Goal: Navigation & Orientation: Find specific page/section

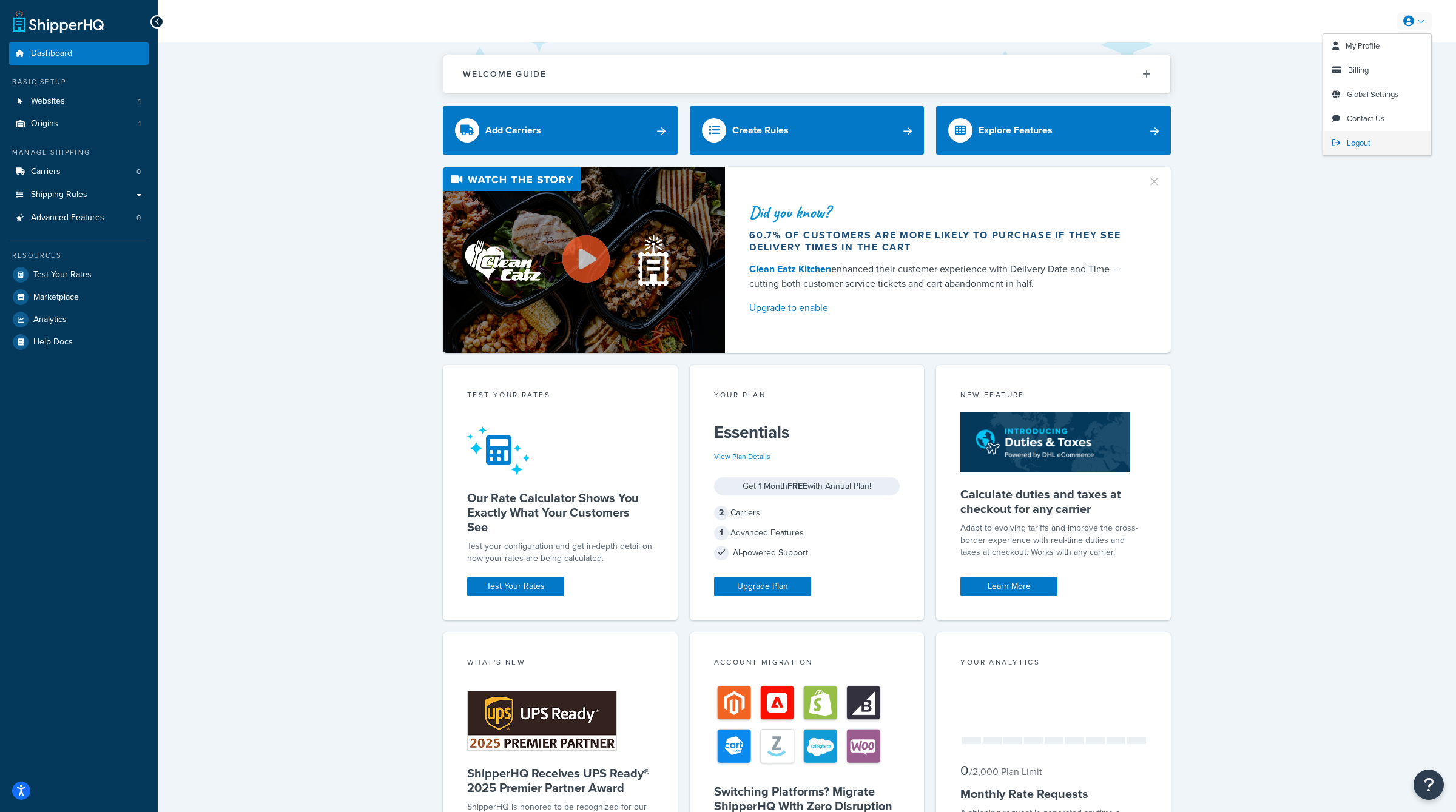
click at [1362, 143] on span "Logout" at bounding box center [1357, 143] width 24 height 11
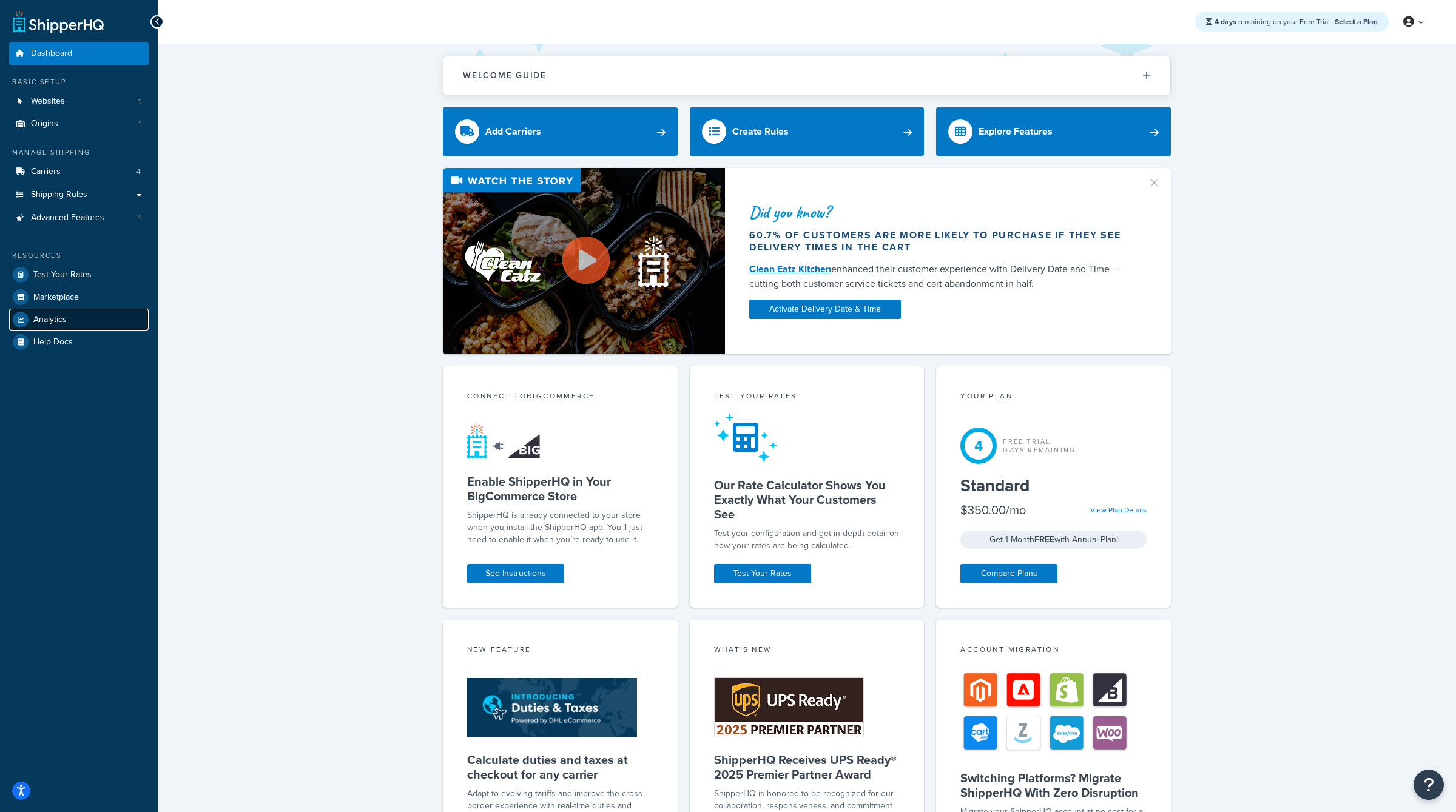
click at [78, 320] on link "Analytics" at bounding box center [79, 319] width 139 height 22
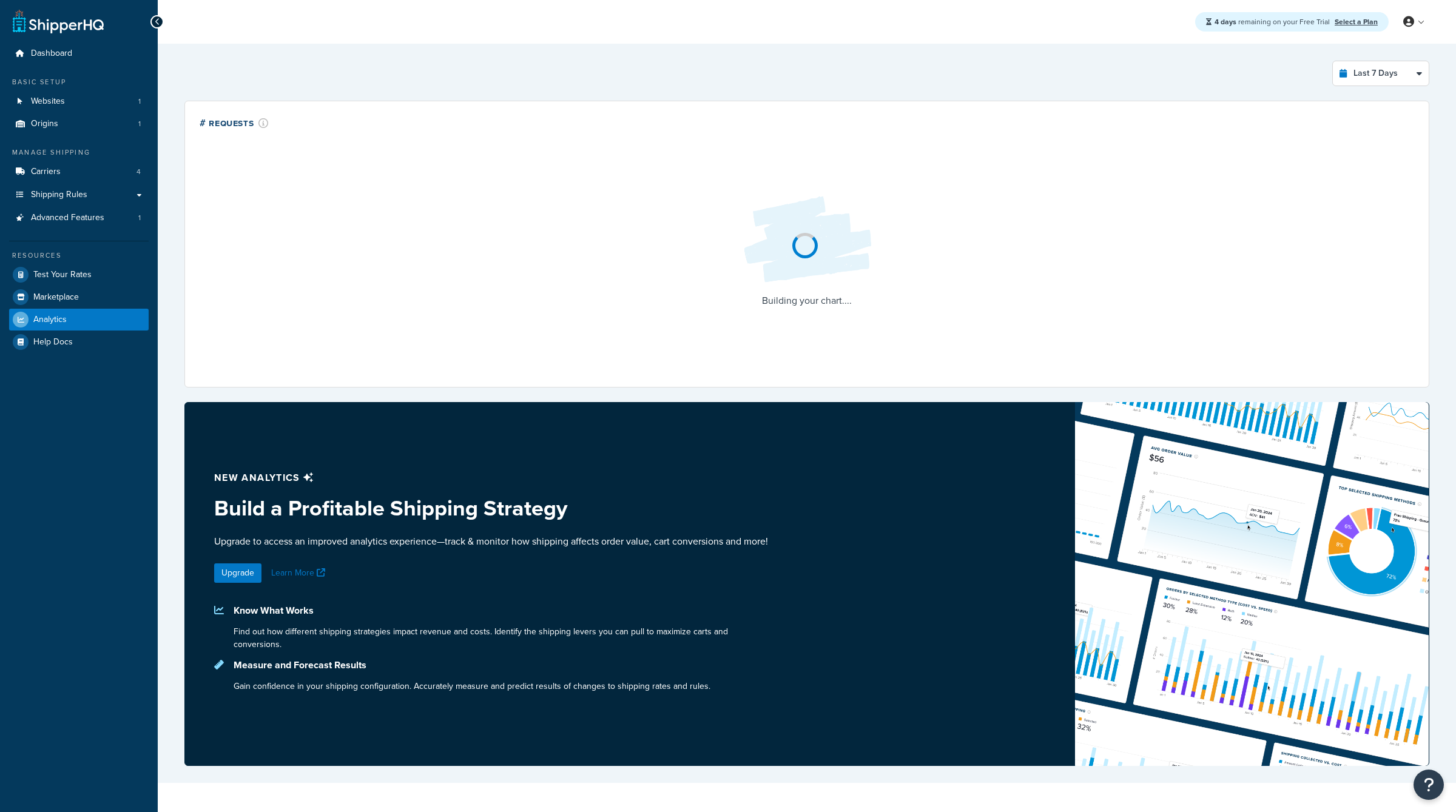
select select "last_7_days"
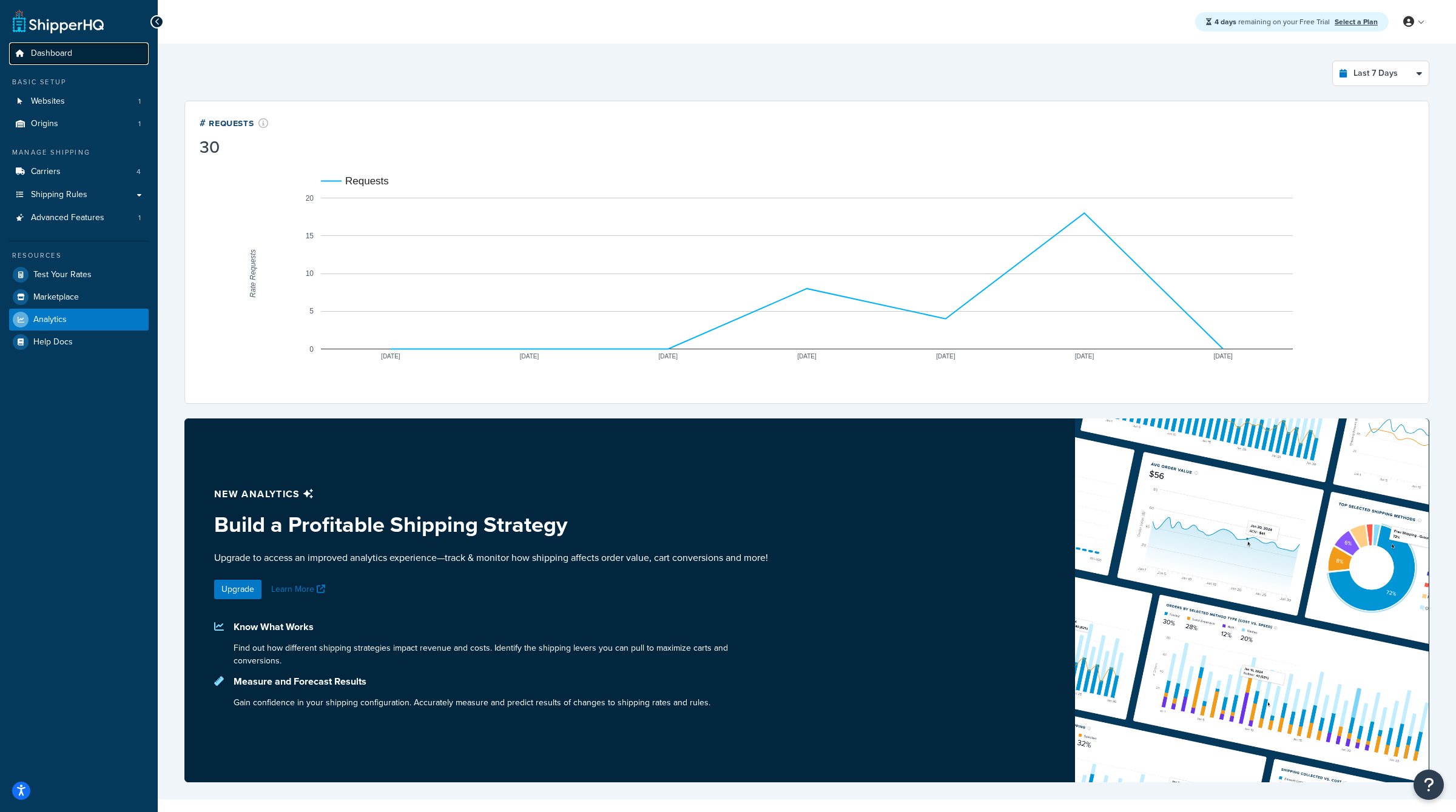
click at [77, 55] on link "Dashboard" at bounding box center [79, 54] width 139 height 23
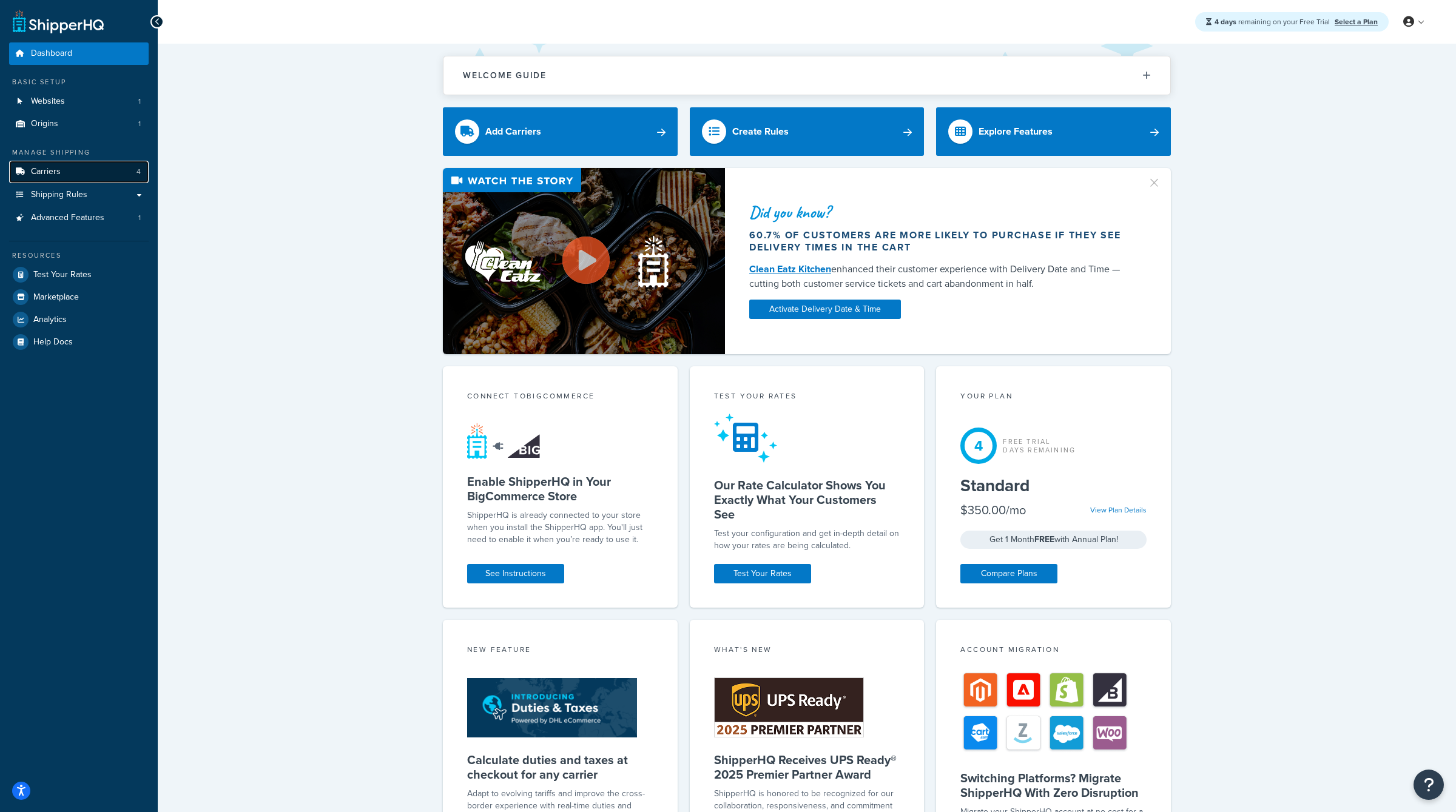
click at [89, 168] on link "Carriers 4" at bounding box center [79, 172] width 139 height 23
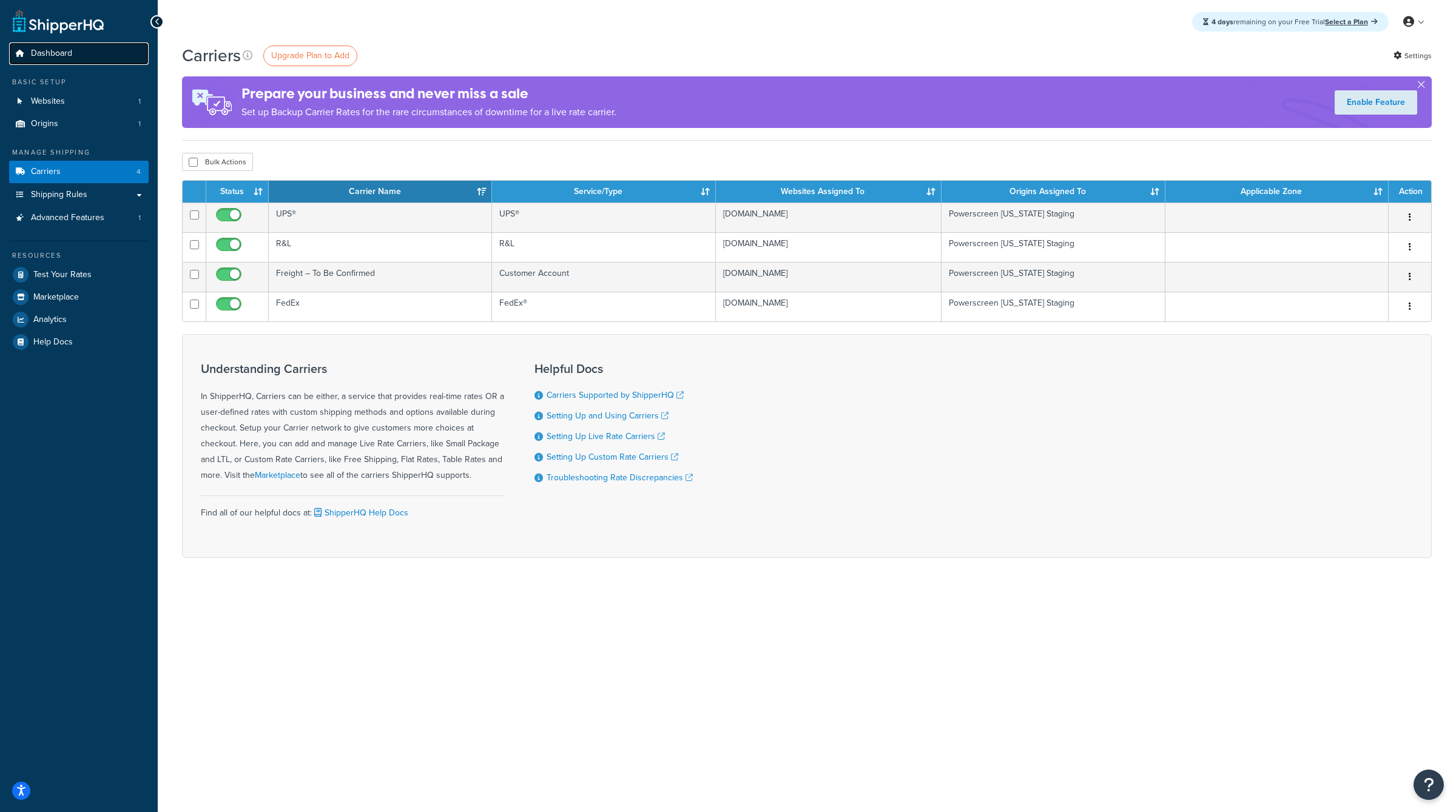
click at [102, 60] on link "Dashboard" at bounding box center [79, 54] width 139 height 23
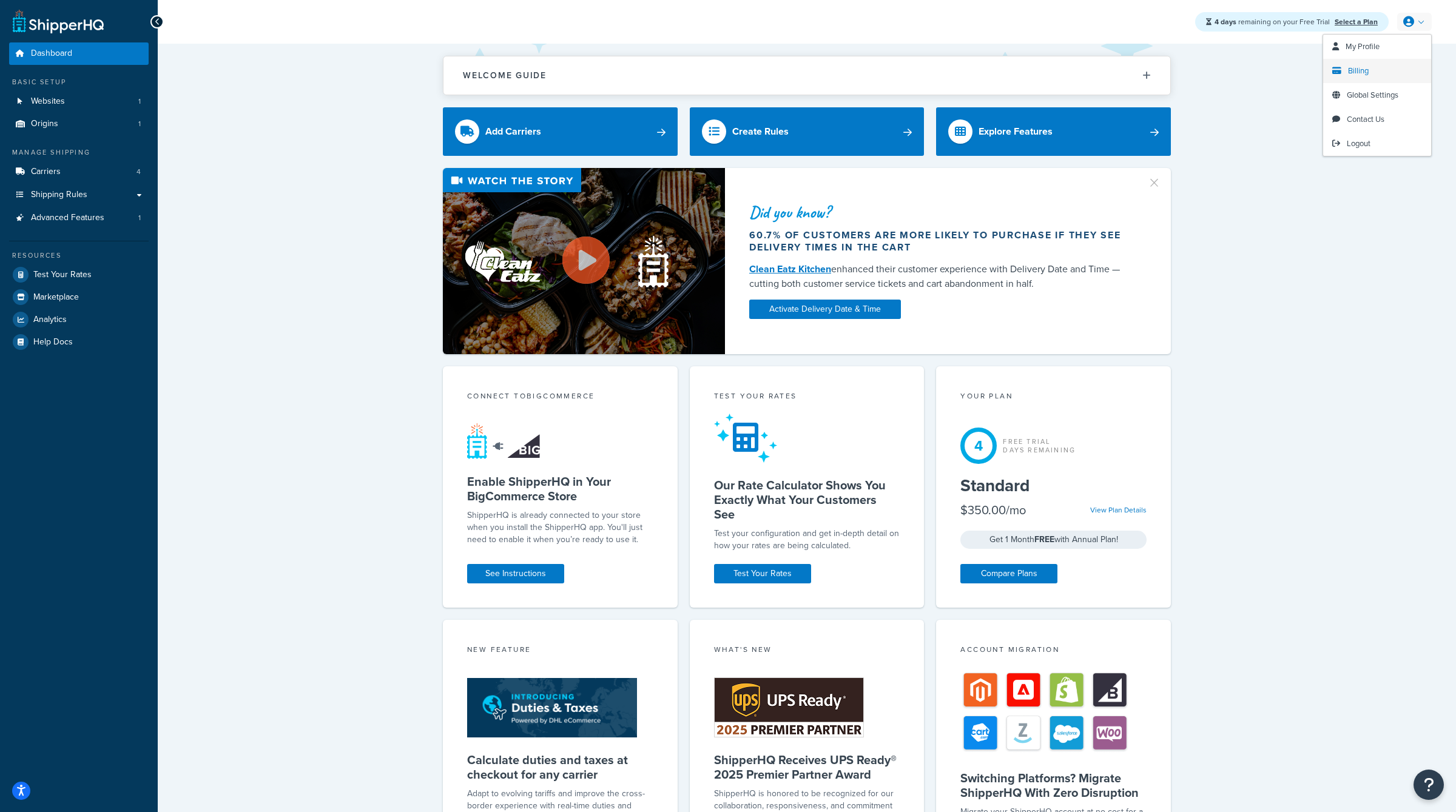
click at [1370, 67] on link "Billing" at bounding box center [1376, 71] width 108 height 25
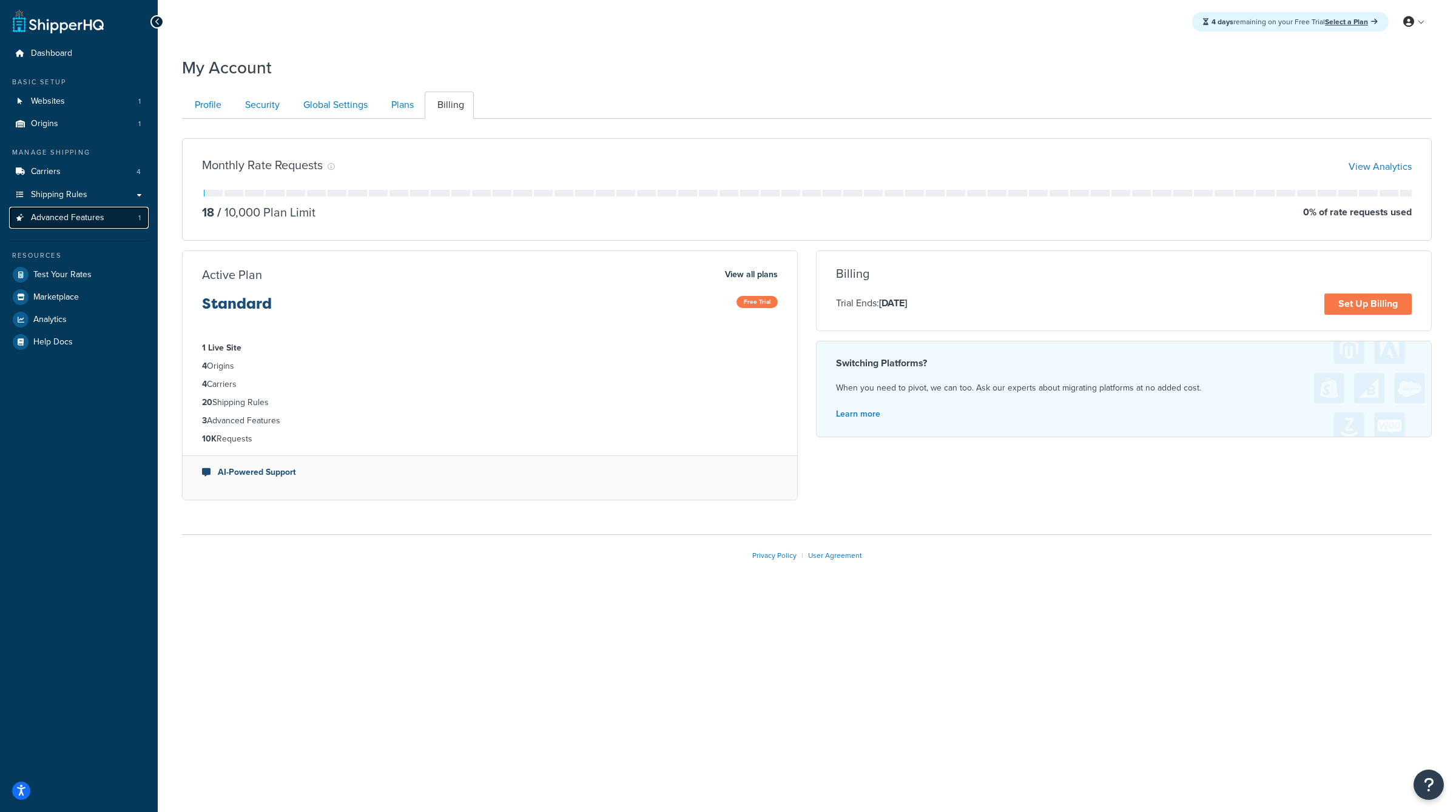
click at [100, 216] on span "Advanced Features" at bounding box center [67, 218] width 73 height 10
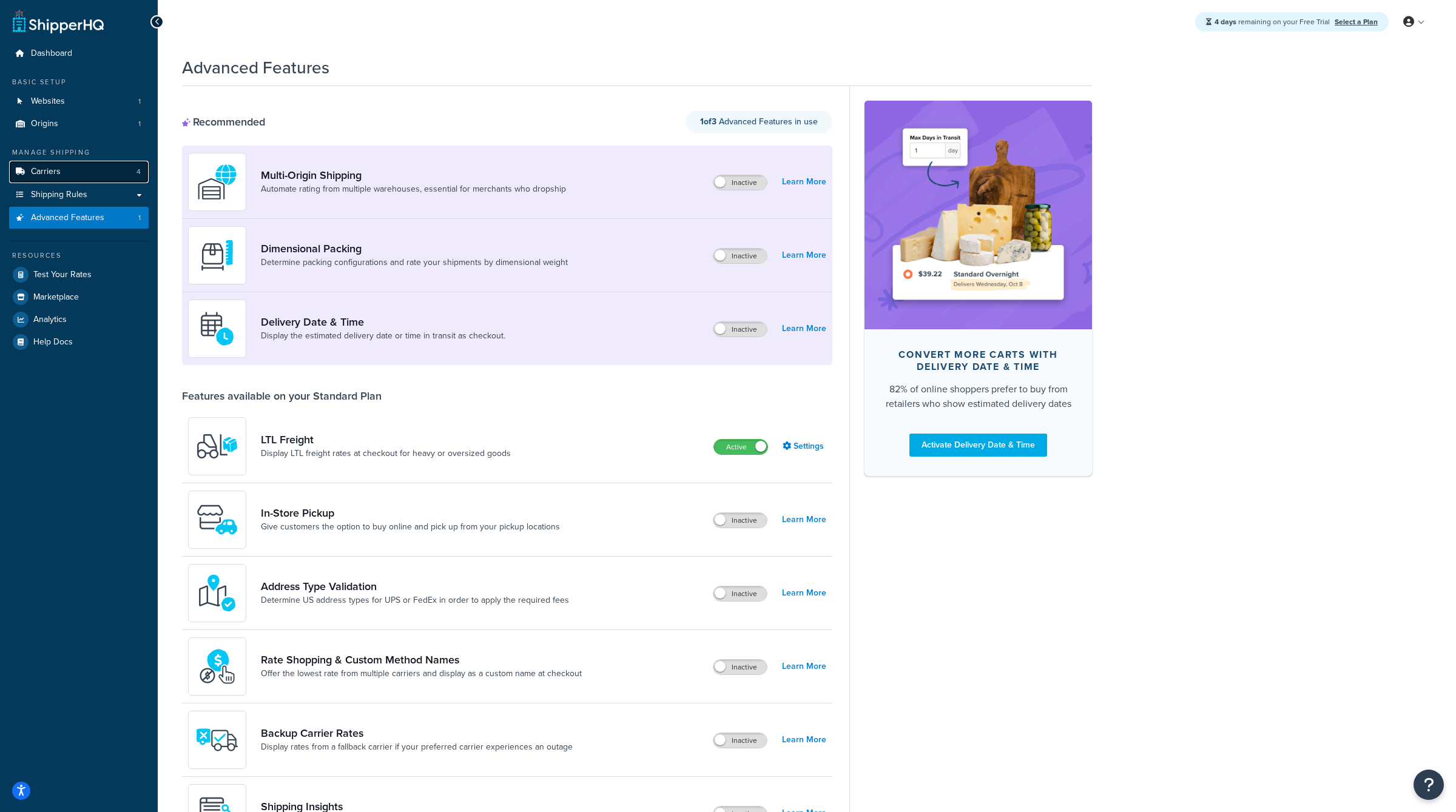
click at [94, 178] on link "Carriers 4" at bounding box center [79, 172] width 139 height 23
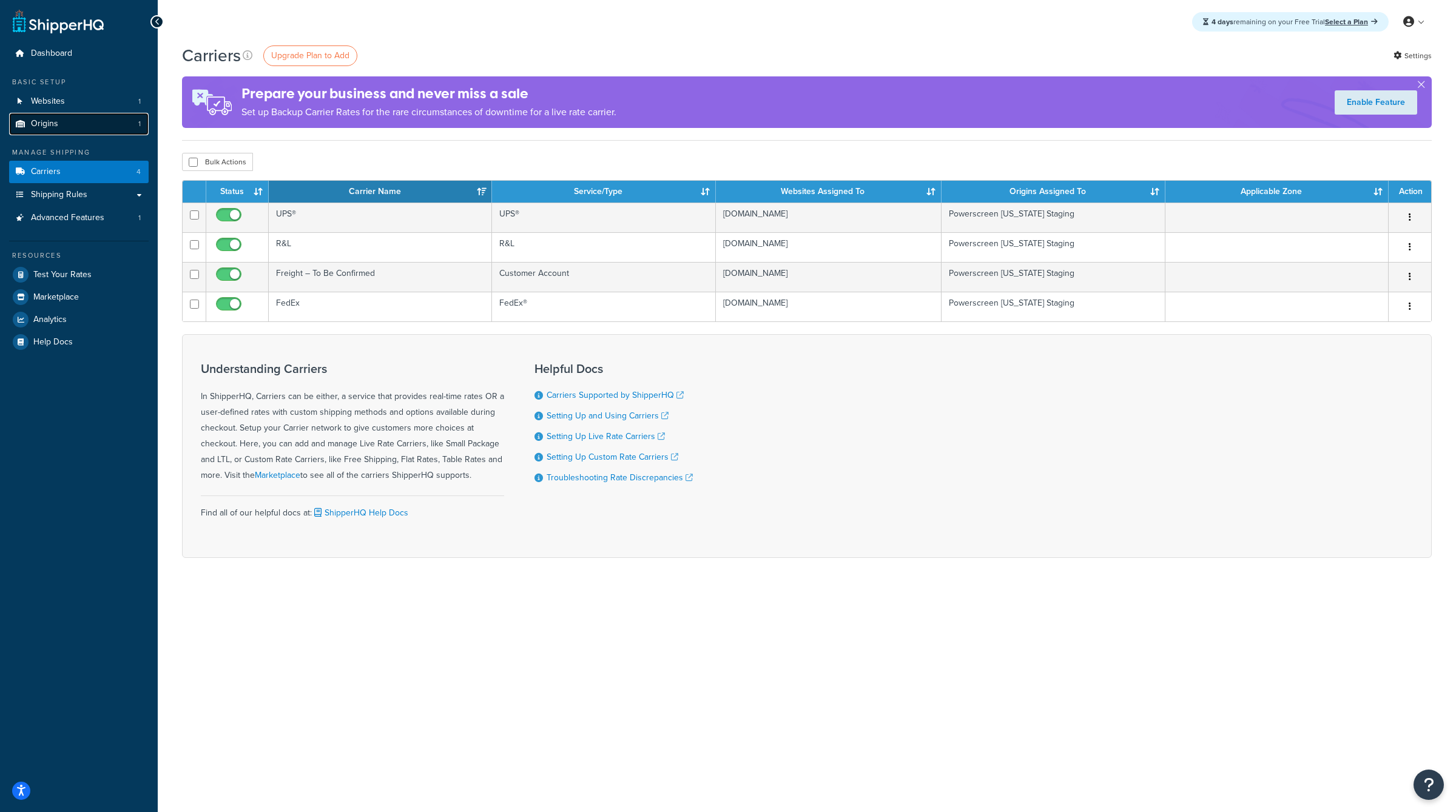
click at [85, 117] on link "Origins 1" at bounding box center [79, 124] width 139 height 23
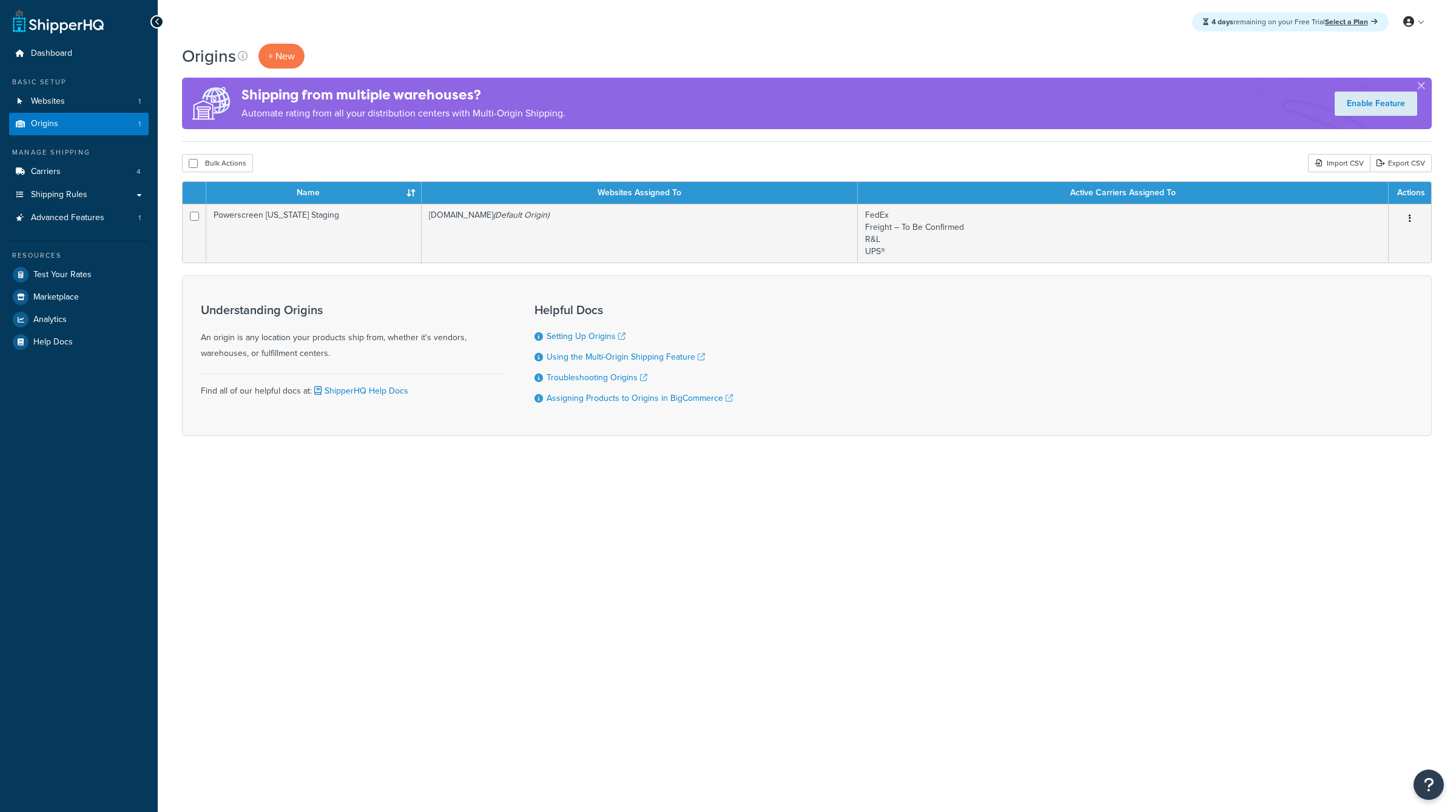
click at [94, 89] on div "Basic Setup Websites 1 Origins 1" at bounding box center [79, 105] width 139 height 58
click at [97, 124] on link "Origins 1" at bounding box center [79, 124] width 139 height 23
click at [83, 172] on link "Carriers 4" at bounding box center [79, 172] width 139 height 23
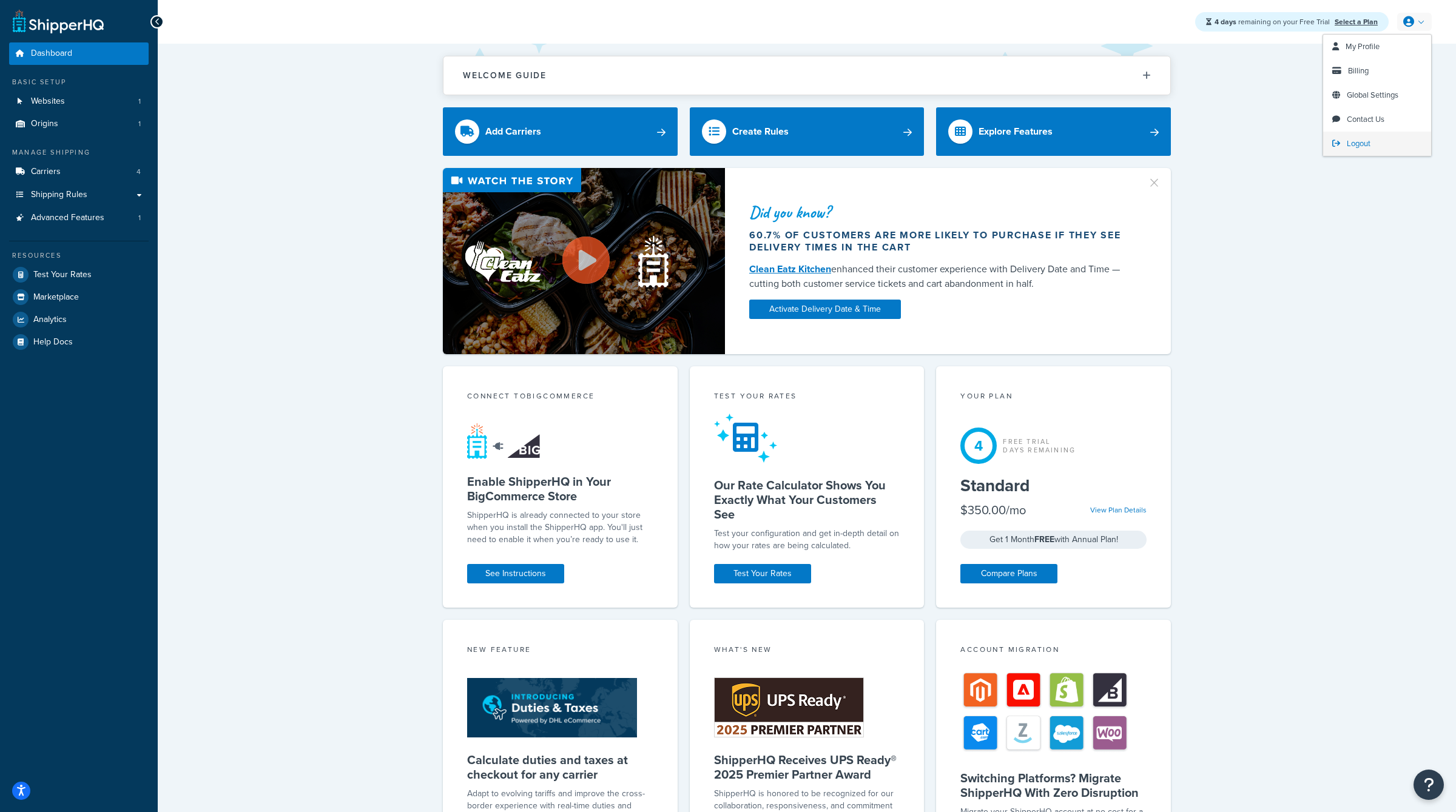
click at [1361, 144] on span "Logout" at bounding box center [1357, 143] width 24 height 11
click at [1356, 66] on span "Billing" at bounding box center [1358, 70] width 21 height 11
